Goal: Task Accomplishment & Management: Manage account settings

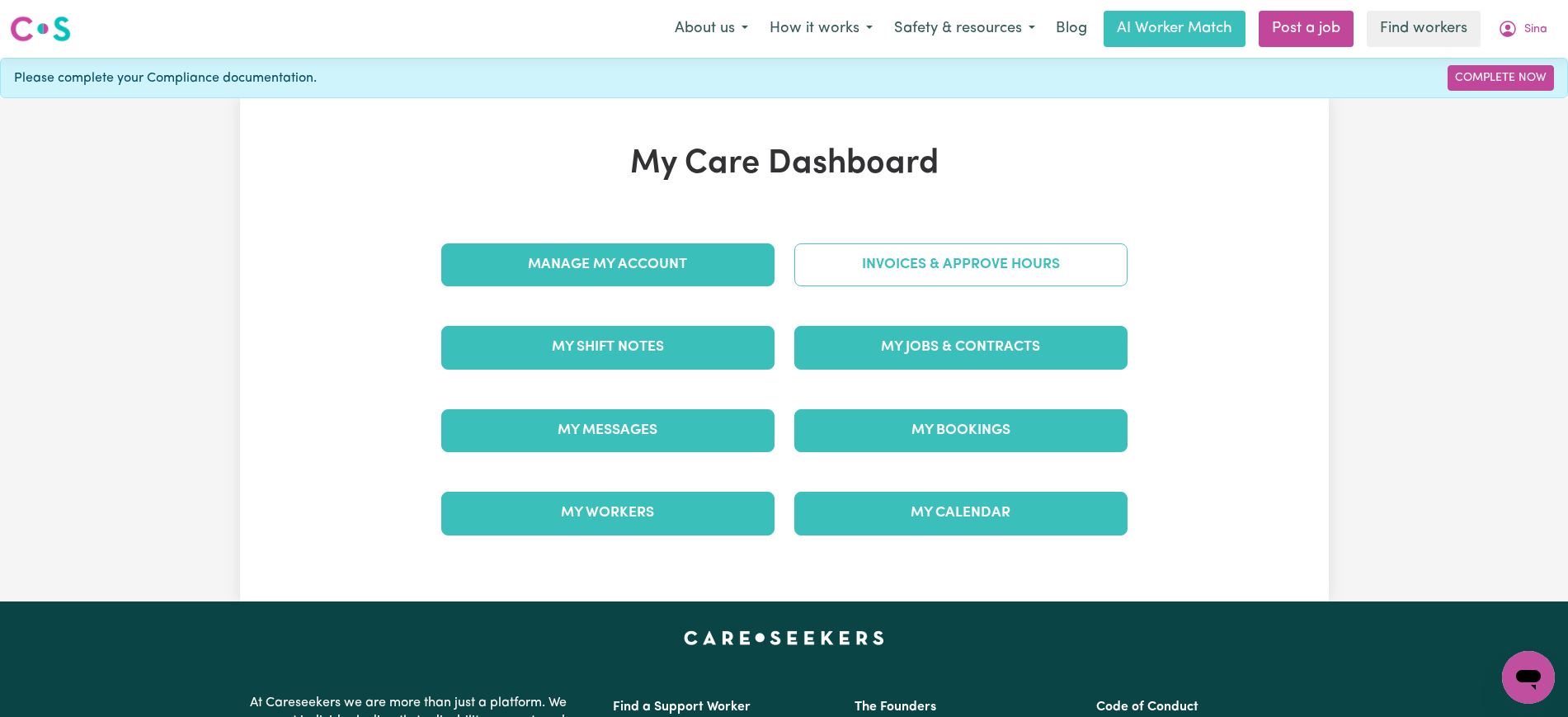
click at [864, 257] on link "Invoices & Approve Hours" at bounding box center [960, 264] width 333 height 43
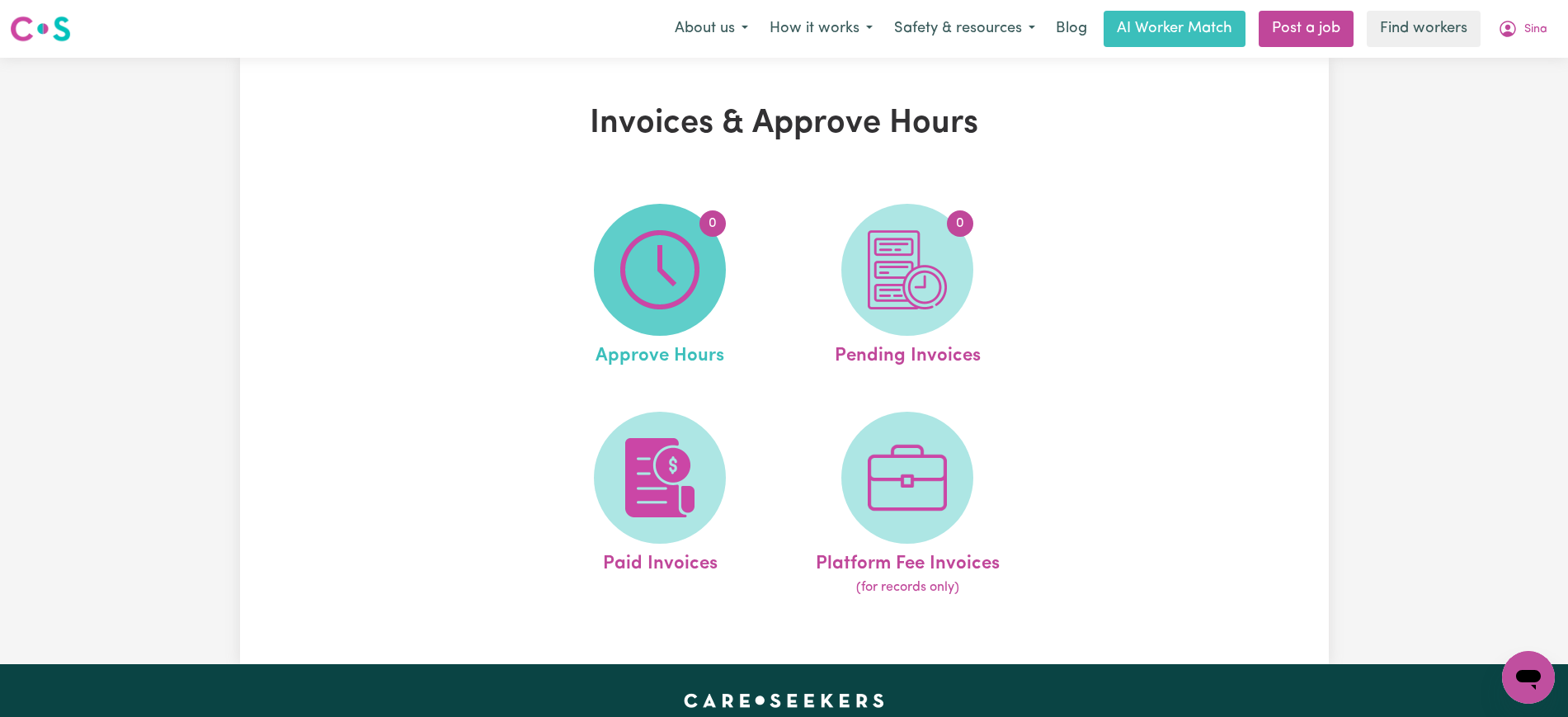
click at [626, 279] on img at bounding box center [659, 270] width 79 height 79
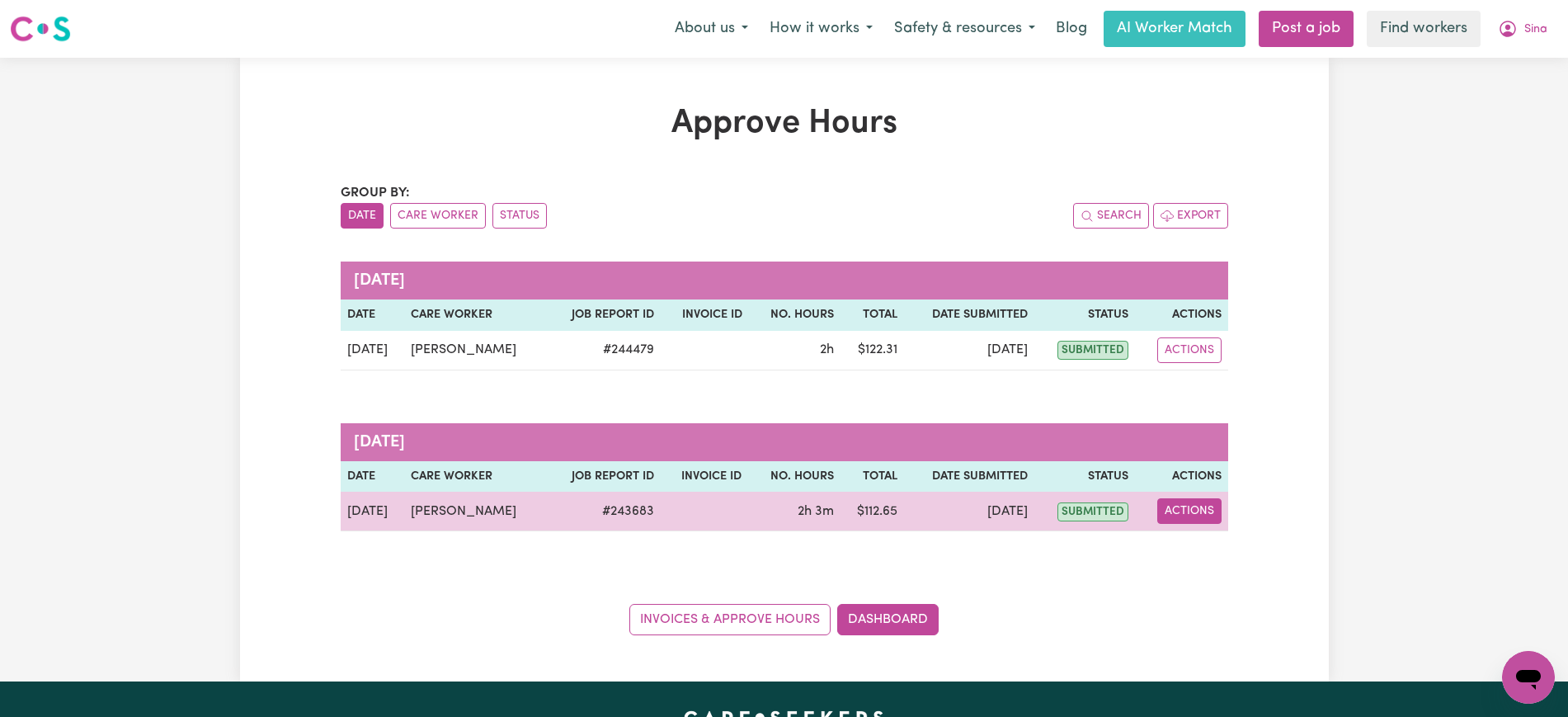
click at [1181, 510] on button "Actions" at bounding box center [1189, 511] width 64 height 26
click at [1226, 547] on link "View Job Report" at bounding box center [1231, 549] width 141 height 33
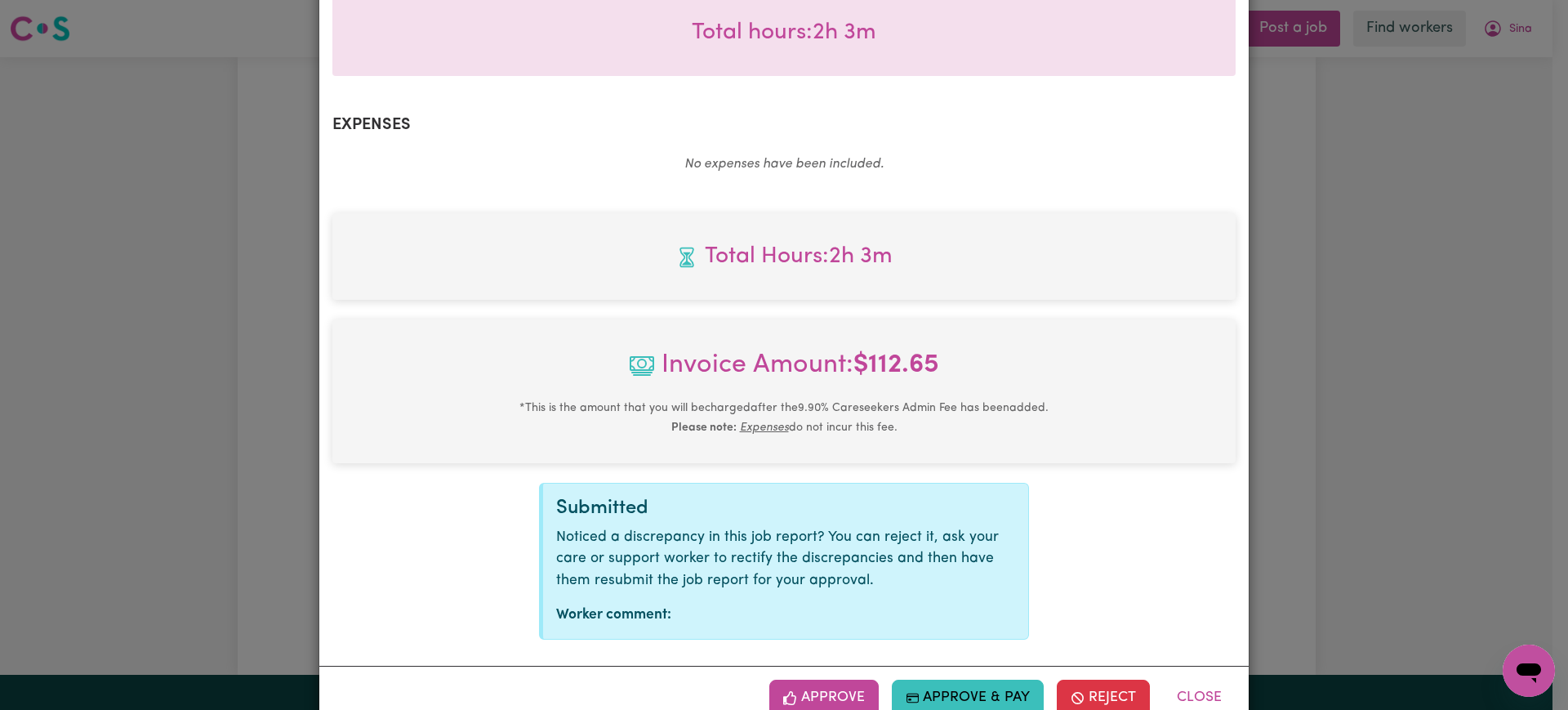
scroll to position [572, 0]
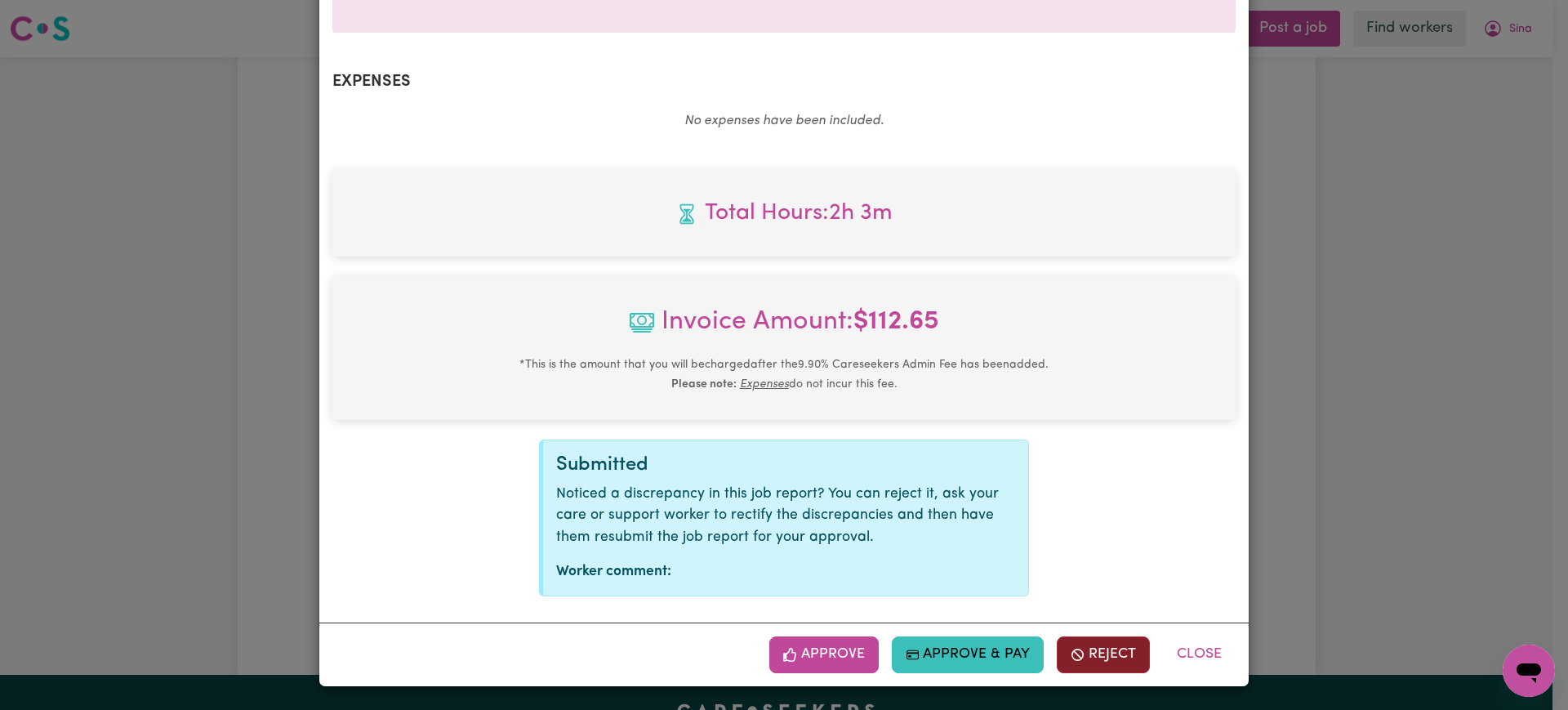
click at [1086, 653] on button "Reject" at bounding box center [1103, 655] width 94 height 36
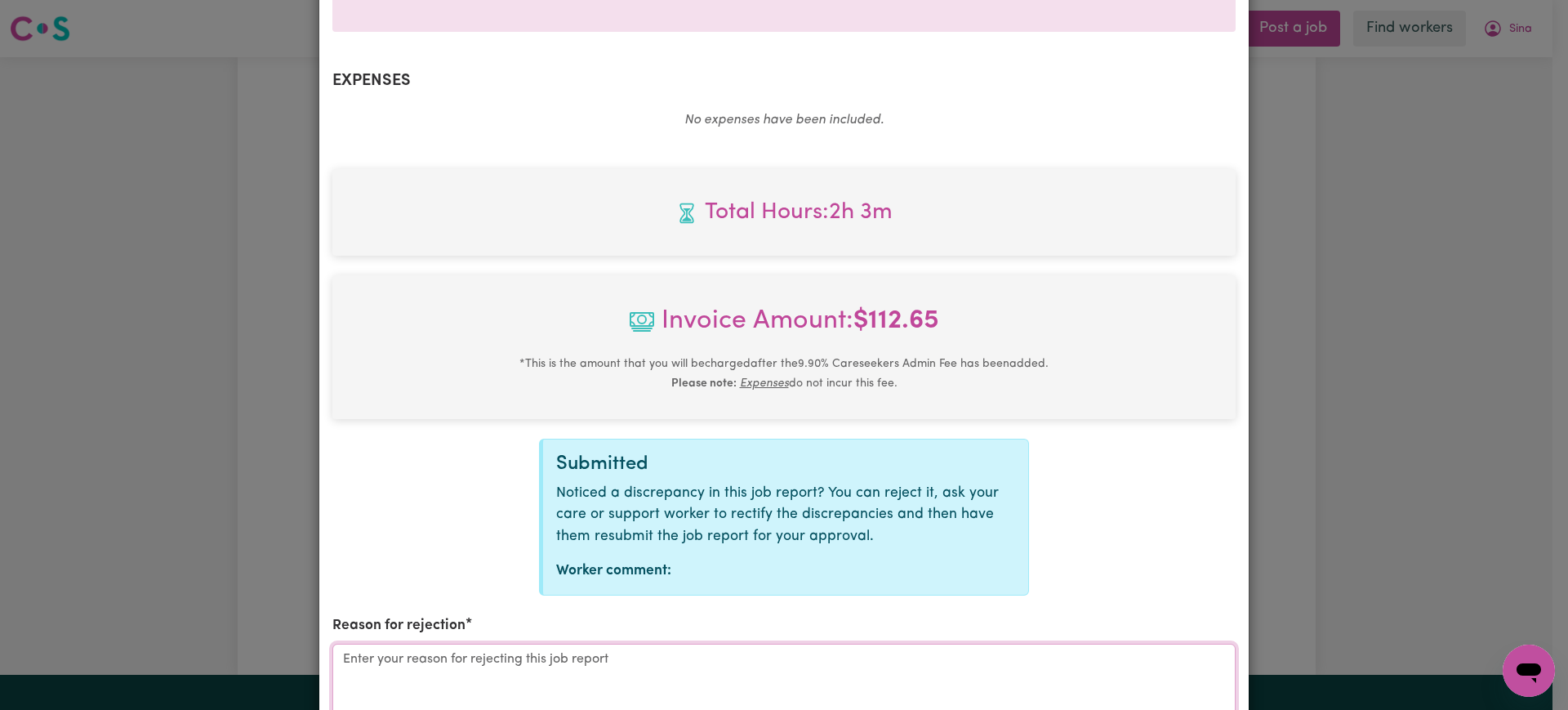
click at [873, 653] on textarea "Reason for rejection" at bounding box center [784, 705] width 903 height 123
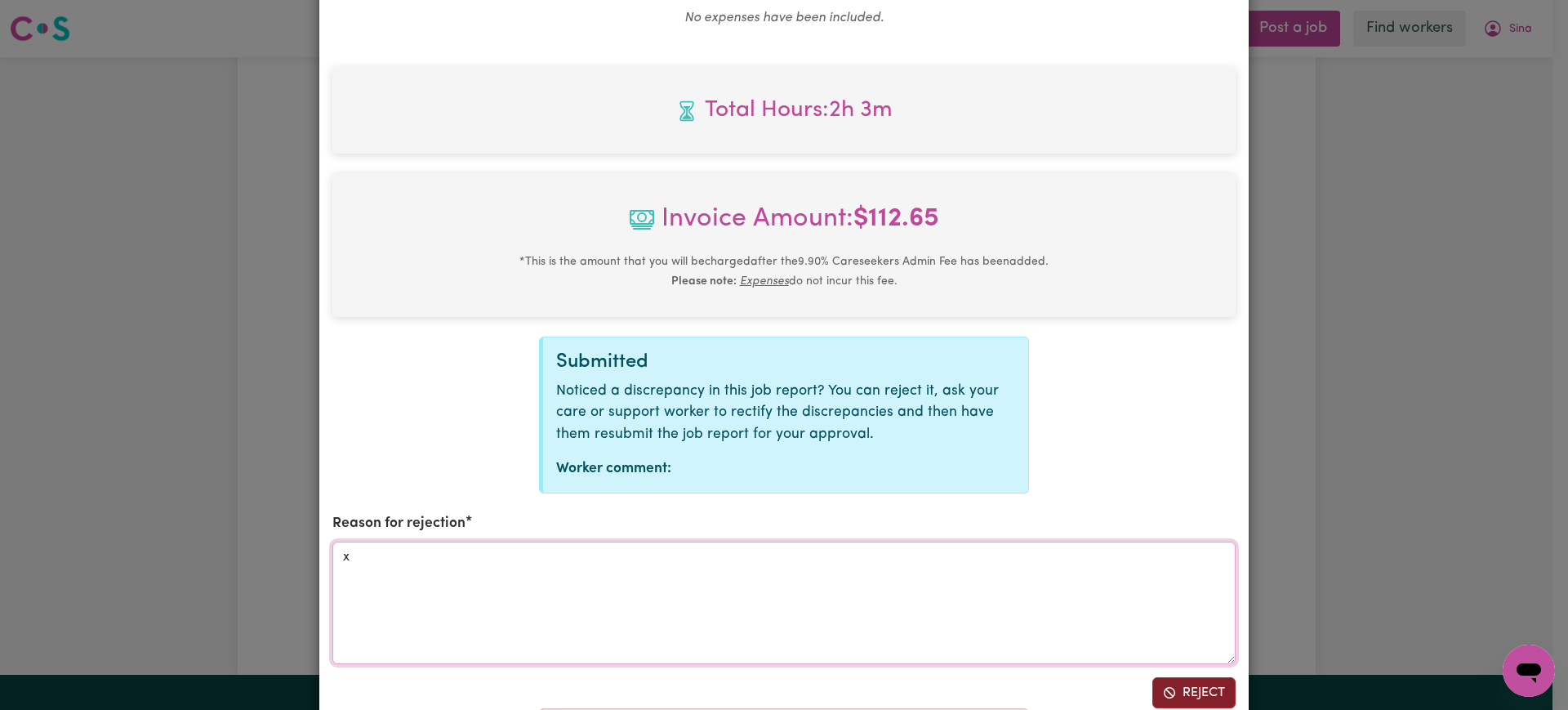
type textarea "x"
click at [1201, 705] on button "Reject" at bounding box center [1194, 693] width 84 height 31
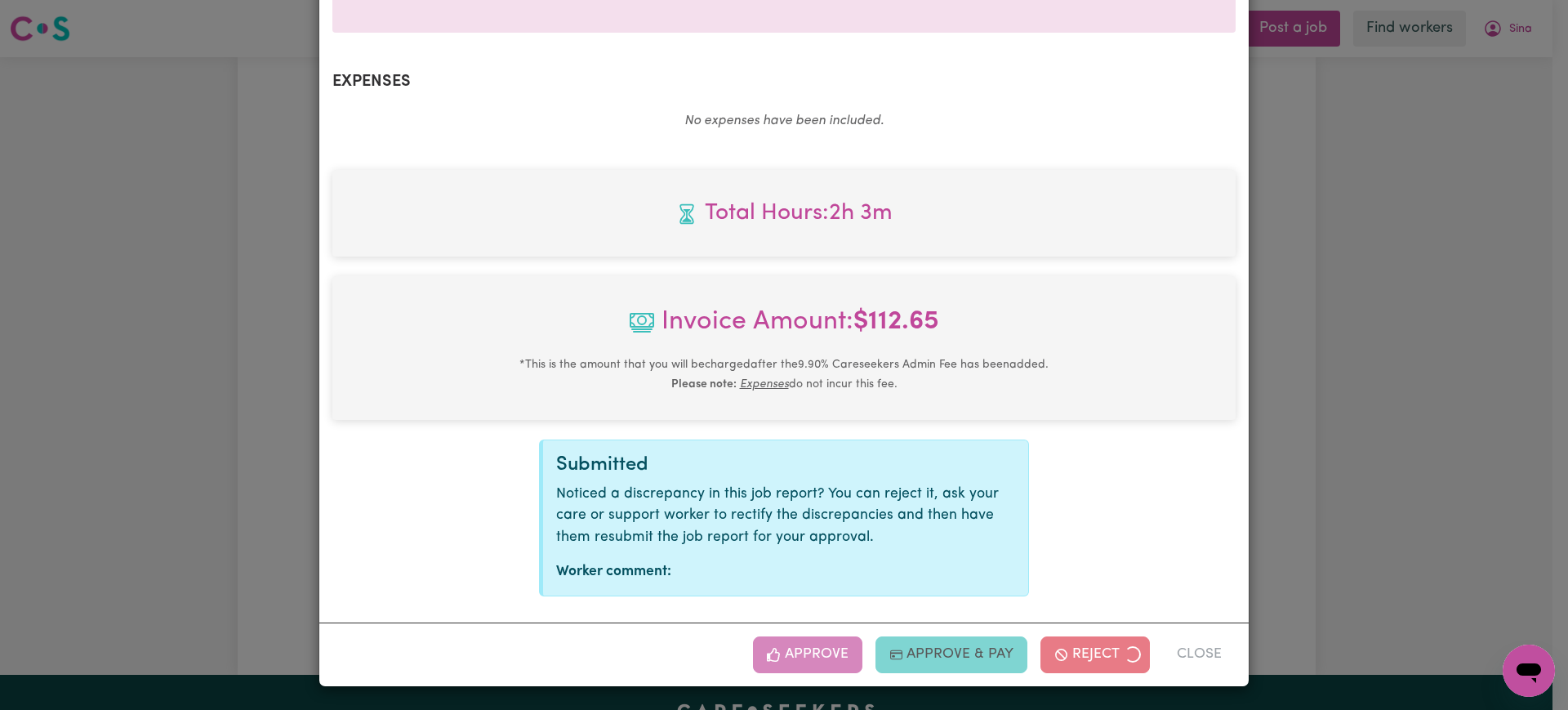
click at [1332, 480] on div "Job Report # 243683 - [PERSON_NAME] Summary Job report # 243683 Client name: [P…" at bounding box center [784, 355] width 1568 height 710
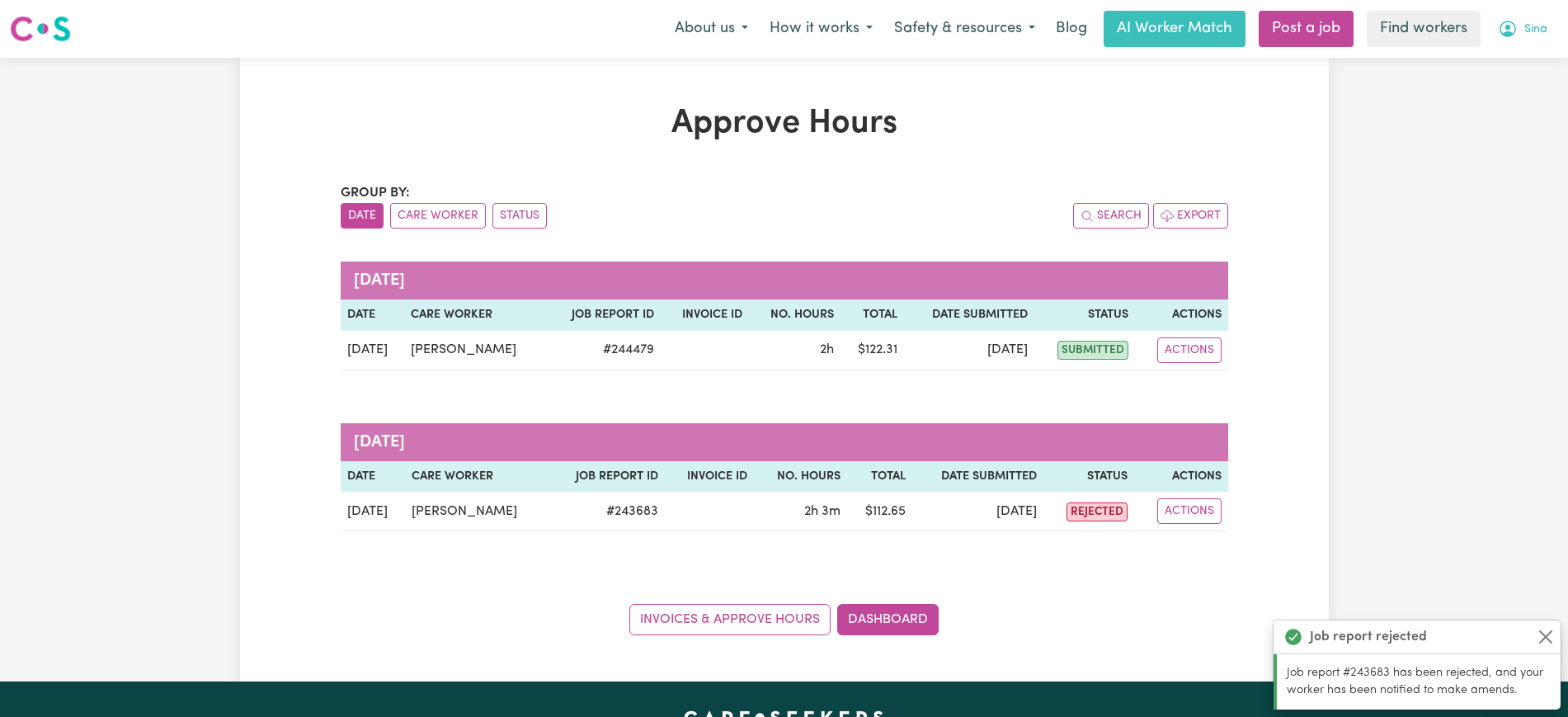
click at [1503, 28] on icon "My Account" at bounding box center [1508, 29] width 20 height 20
click at [1491, 102] on link "Logout" at bounding box center [1492, 94] width 130 height 31
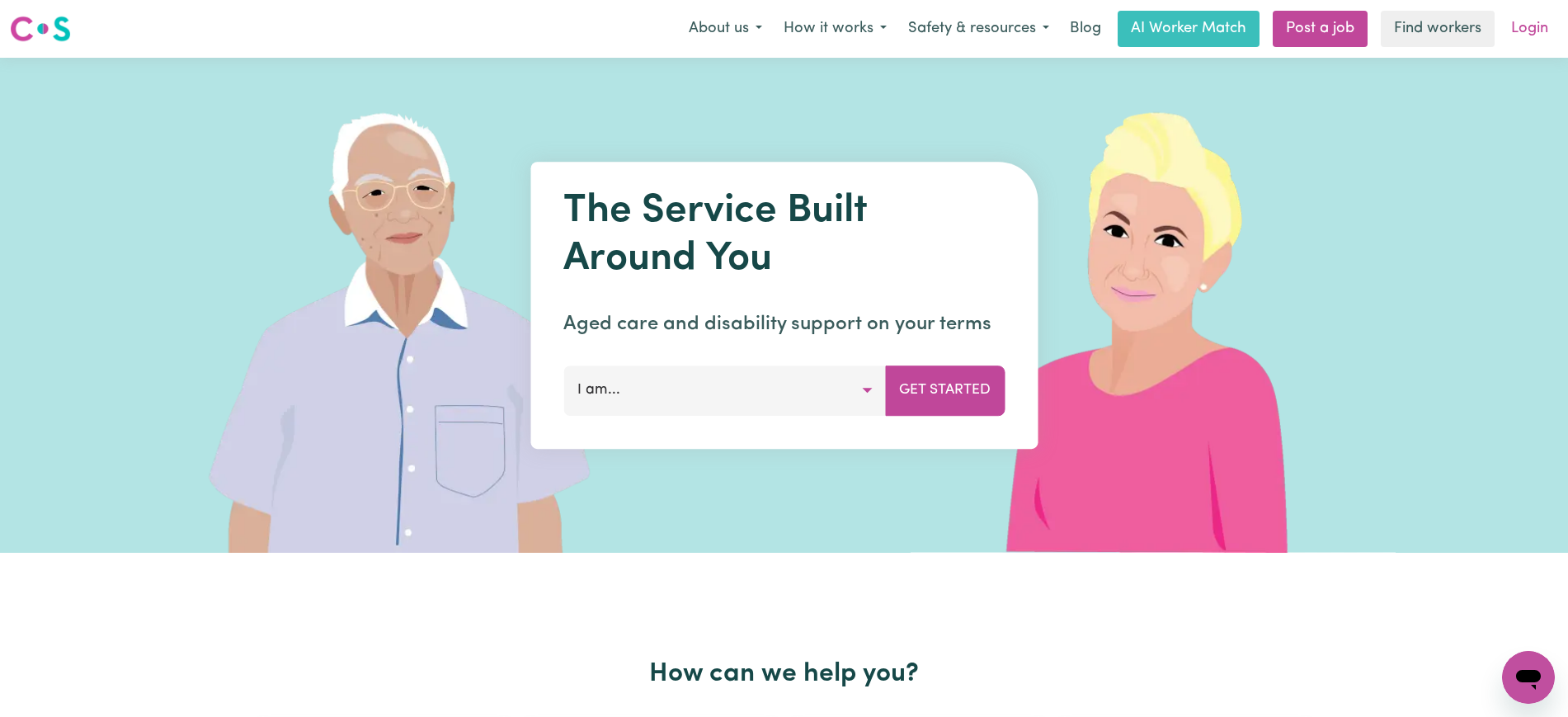
click at [1518, 28] on link "Login" at bounding box center [1529, 29] width 57 height 37
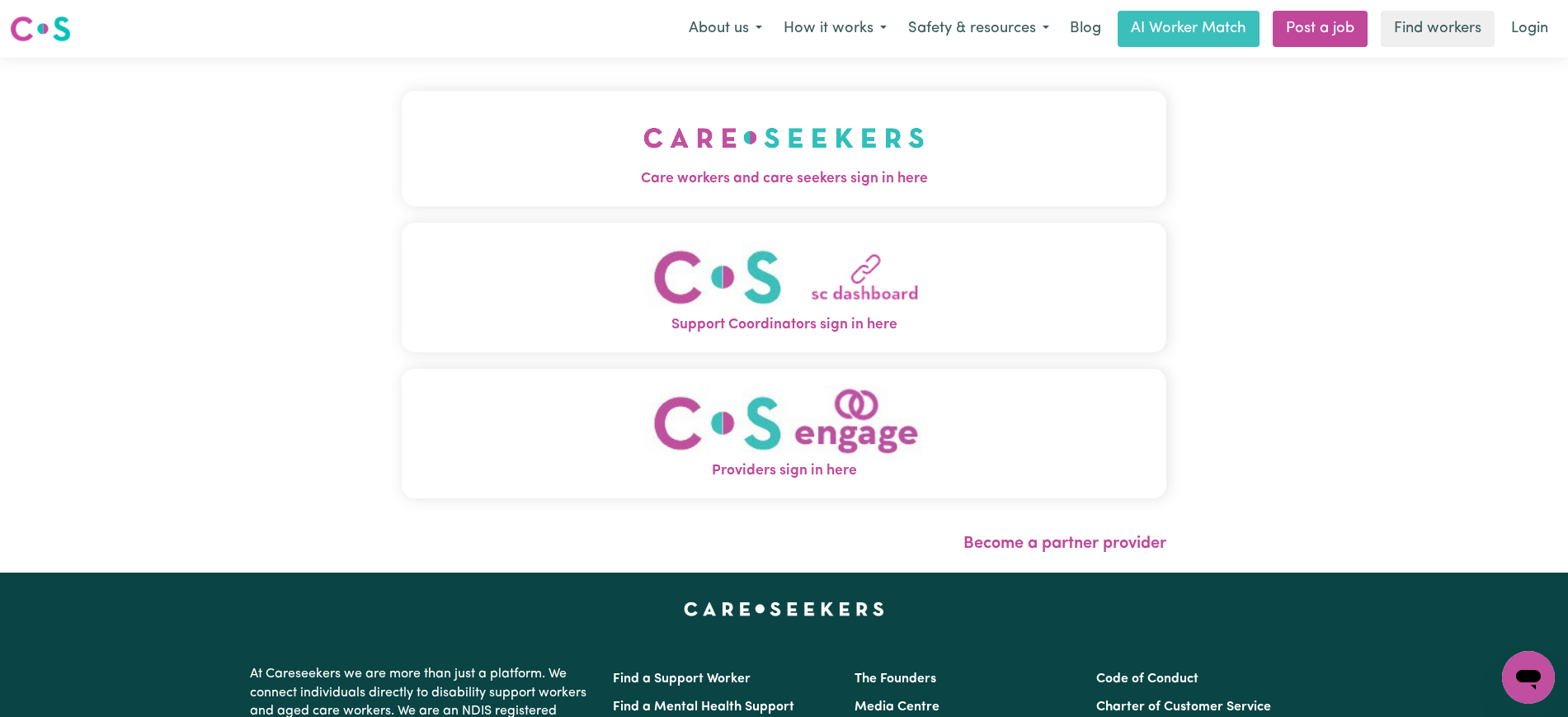
click at [749, 160] on img "Care workers and care seekers sign in here" at bounding box center [784, 138] width 282 height 61
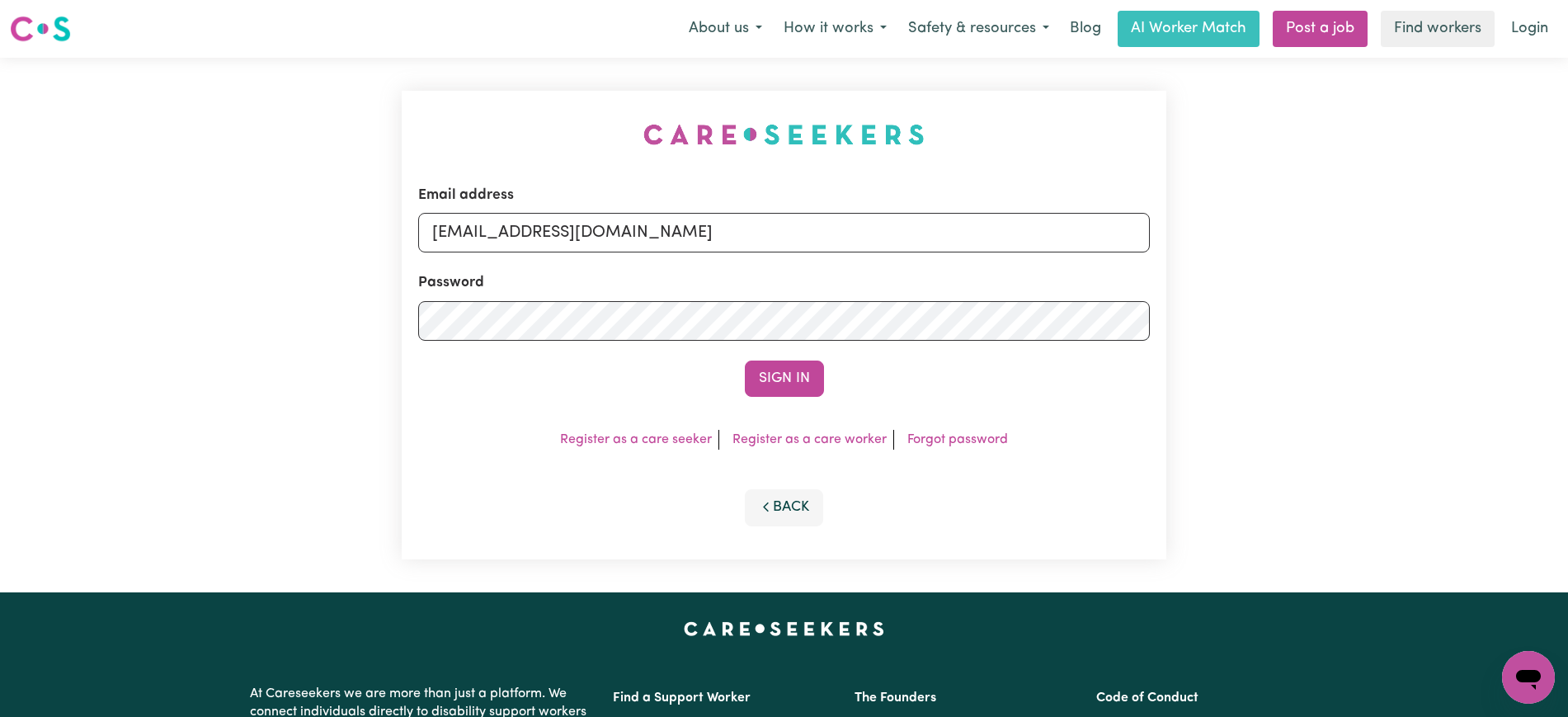
drag, startPoint x: 535, startPoint y: 106, endPoint x: 552, endPoint y: 104, distance: 17.1
click at [534, 105] on div "Email address [EMAIL_ADDRESS][DOMAIN_NAME] Password Sign In Register as a care …" at bounding box center [783, 325] width 784 height 535
drag, startPoint x: 513, startPoint y: 232, endPoint x: 1449, endPoint y: 240, distance: 936.0
click at [1449, 240] on div "Email address [EMAIL_ADDRESS][DOMAIN_NAME] Password Sign In Register as a care …" at bounding box center [784, 325] width 1568 height 535
type input "SUPERUSER~[EMAIL_ADDRESS][DOMAIN_NAME]"
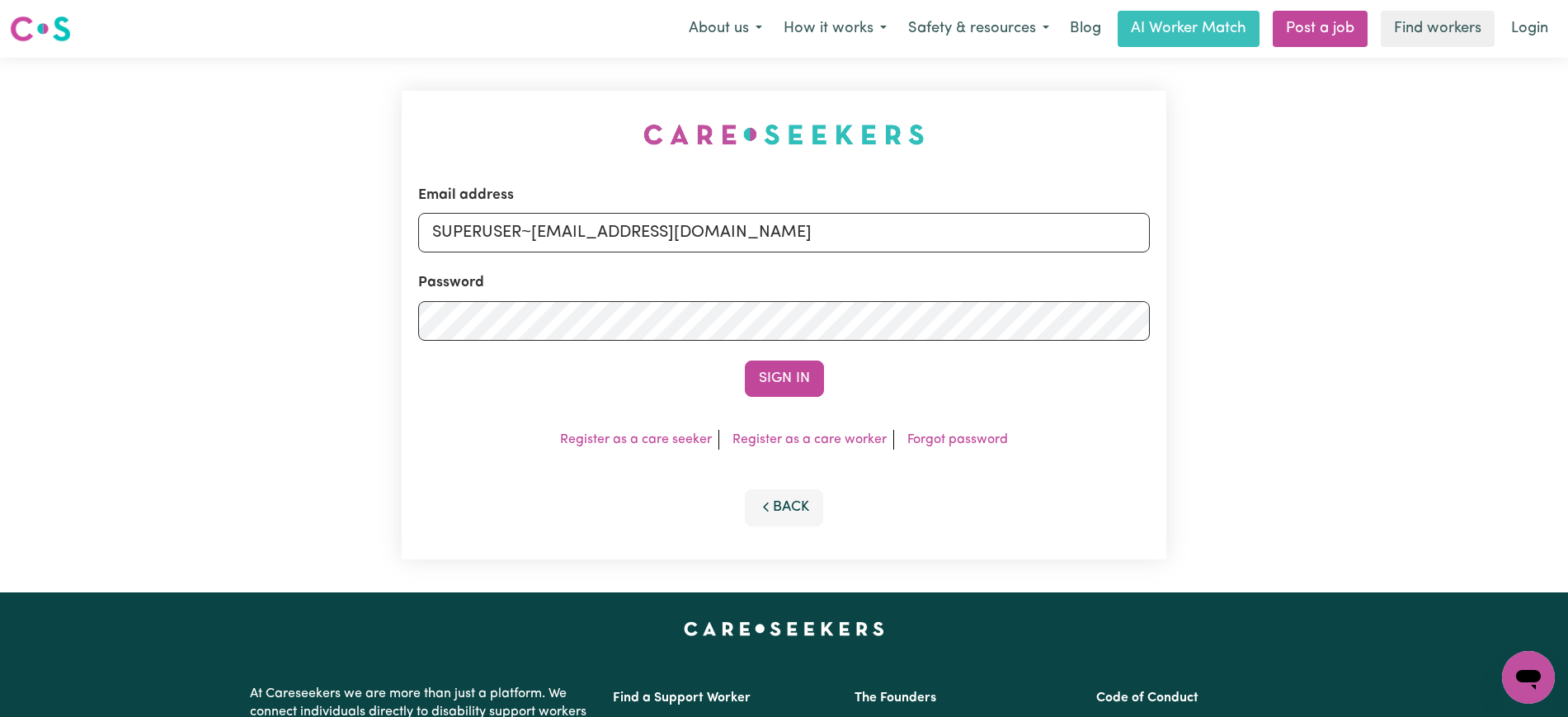
click at [745, 360] on button "Sign In" at bounding box center [784, 379] width 79 height 37
